Goal: Task Accomplishment & Management: Use online tool/utility

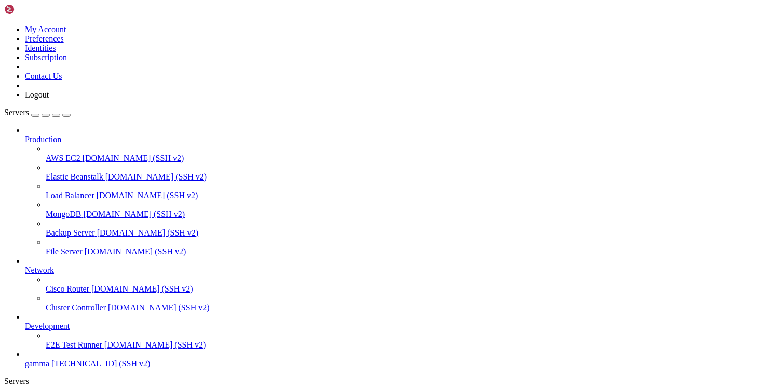
scroll to position [33, 0]
click at [71, 363] on span "[TECHNICAL_ID] (SSH v2)" at bounding box center [100, 363] width 99 height 9
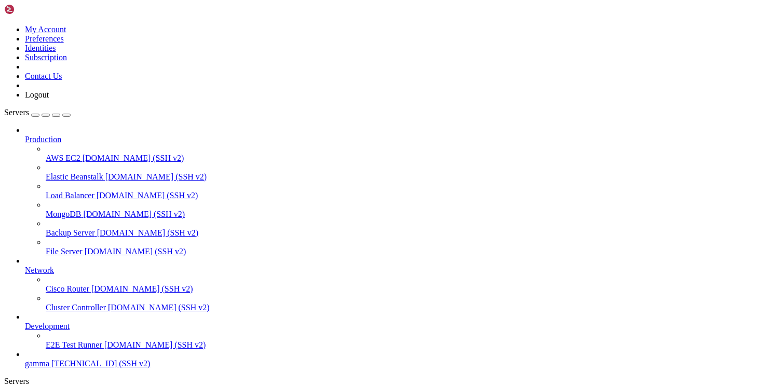
click at [49, 359] on span "gamma" at bounding box center [37, 363] width 24 height 9
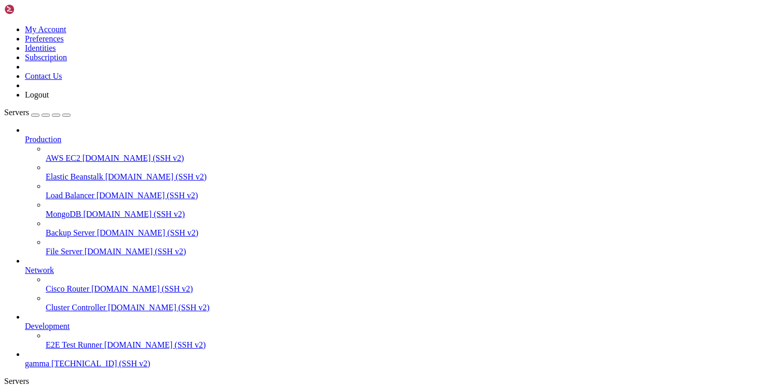
type input "/home/ubuntu"
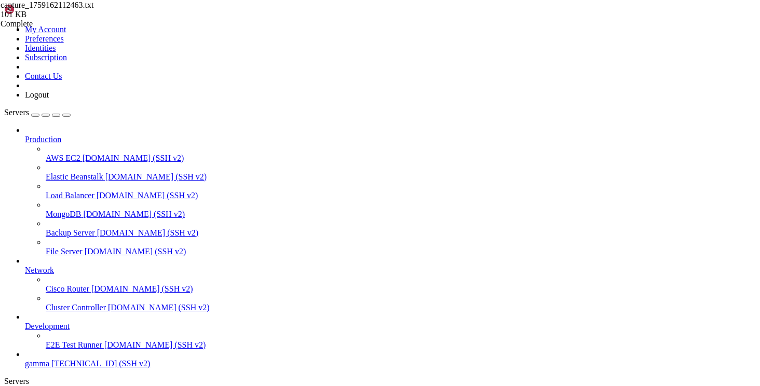
scroll to position [1923, 0]
